Goal: Navigation & Orientation: Find specific page/section

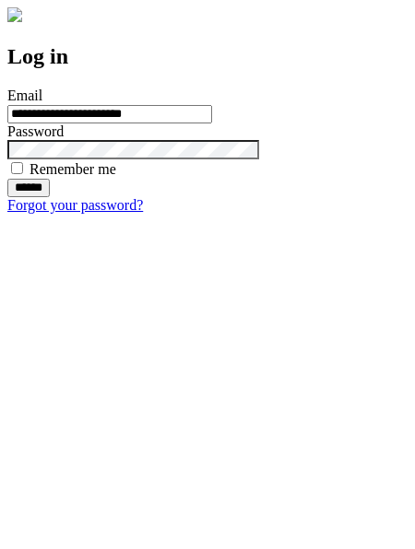
click at [50, 197] on input "******" at bounding box center [28, 188] width 42 height 18
